Goal: Information Seeking & Learning: Understand process/instructions

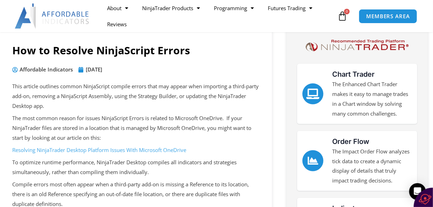
scroll to position [70, 0]
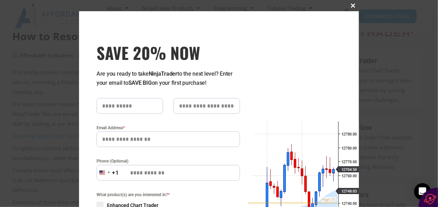
click at [351, 4] on span at bounding box center [353, 5] width 11 height 4
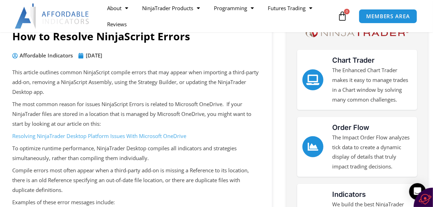
click at [76, 134] on link "Resolving NinjaTrader Desktop Platform Issues With Microsoft OneDrive" at bounding box center [99, 135] width 174 height 7
click at [67, 135] on link "Resolving NinjaTrader Desktop Platform Issues With Microsoft OneDrive" at bounding box center [99, 135] width 174 height 7
